Goal: Find specific page/section: Find specific page/section

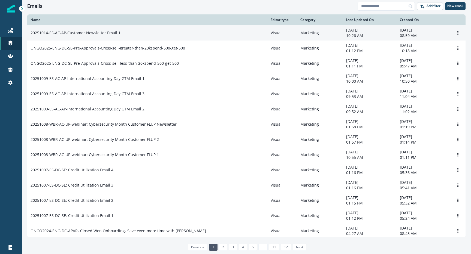
click at [84, 31] on p "20251014-ES-AC-AP-Customer Newsletter Email 1" at bounding box center [75, 32] width 90 height 5
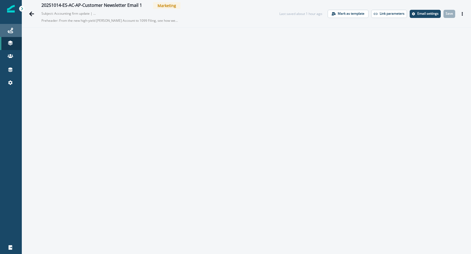
click at [13, 28] on icon at bounding box center [10, 30] width 5 height 5
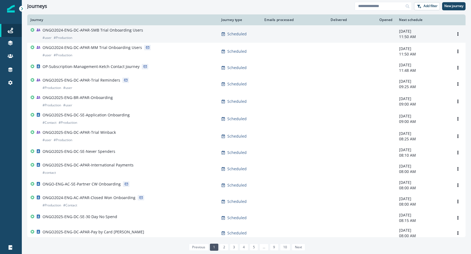
click at [97, 29] on p "ONGO2024-ENG-DC-APAR-SMB Trial Onboarding Users" at bounding box center [92, 30] width 100 height 5
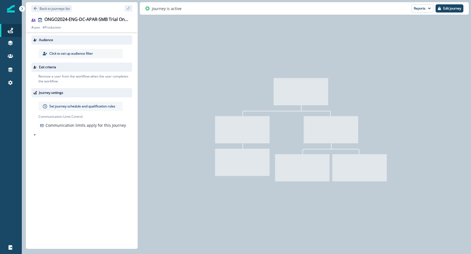
type input "**********"
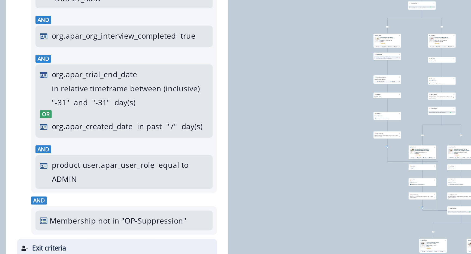
scroll to position [119, 0]
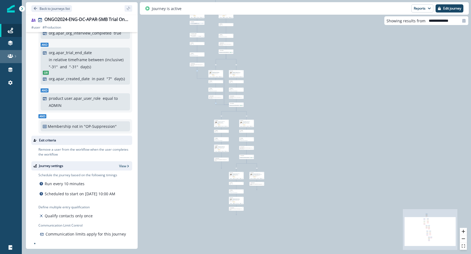
click at [12, 60] on link at bounding box center [11, 56] width 22 height 13
